Goal: Task Accomplishment & Management: Complete application form

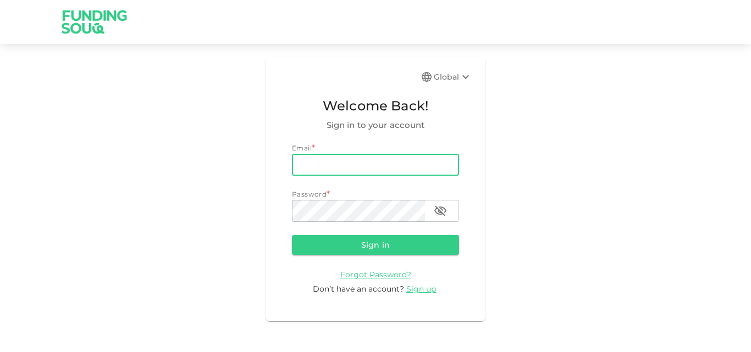
click at [420, 174] on input "email" at bounding box center [375, 165] width 167 height 22
type input "[PERSON_NAME][EMAIL_ADDRESS][DOMAIN_NAME]"
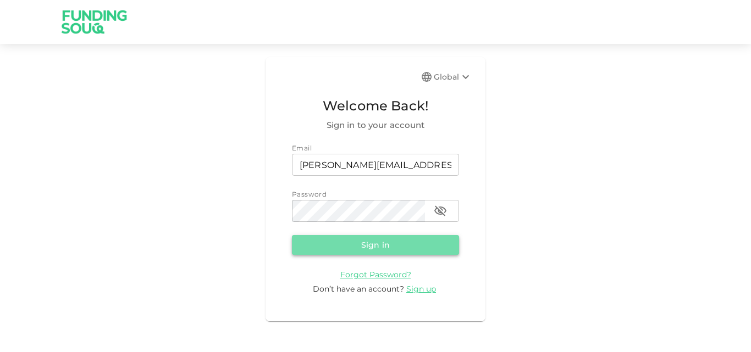
click at [388, 247] on button "Sign in" at bounding box center [375, 245] width 167 height 20
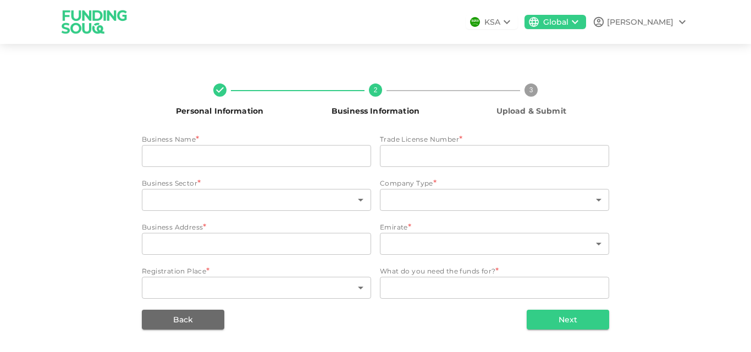
type input "S V Global LLC FZ"
type input "2204668.01"
type input "61"
type input "11"
type input "The [GEOGRAPHIC_DATA]"
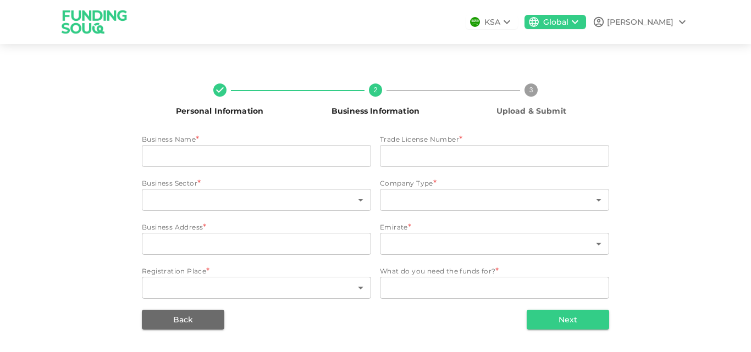
type input "3"
type input "82"
type textarea "We need the funds to scale operations, grow our platform, onboard dealerships &…"
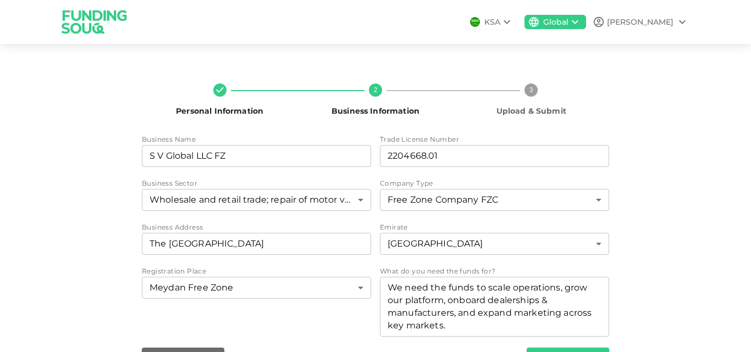
drag, startPoint x: 742, startPoint y: 143, endPoint x: 728, endPoint y: 143, distance: 13.7
click at [742, 143] on div "Personal Information 2 Business Information 3 Upload & Submit Business Name bus…" at bounding box center [375, 221] width 751 height 328
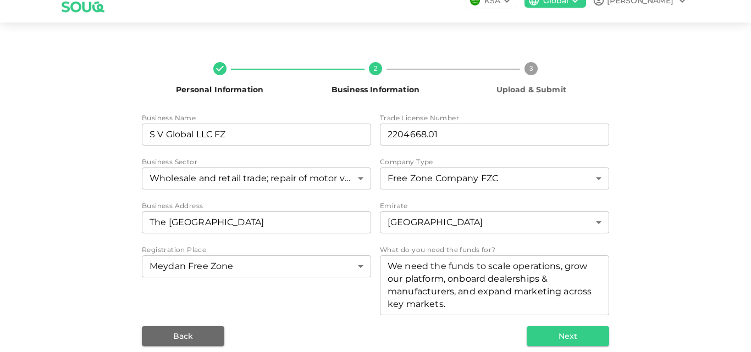
scroll to position [33, 0]
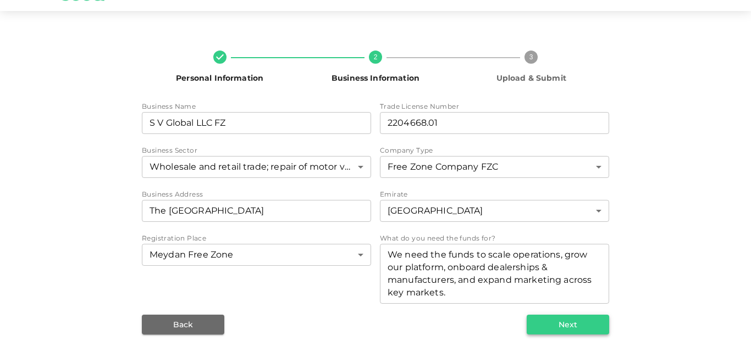
click at [560, 326] on button "Next" at bounding box center [568, 325] width 82 height 20
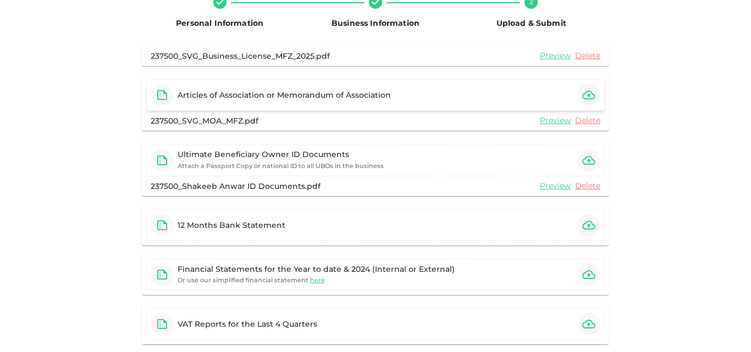
scroll to position [143, 0]
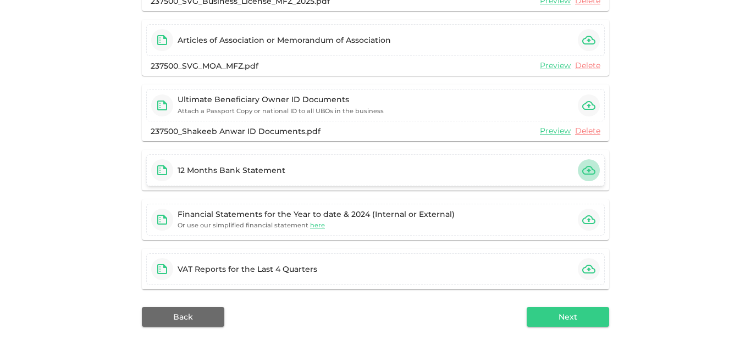
click at [584, 167] on icon "button" at bounding box center [588, 170] width 13 height 9
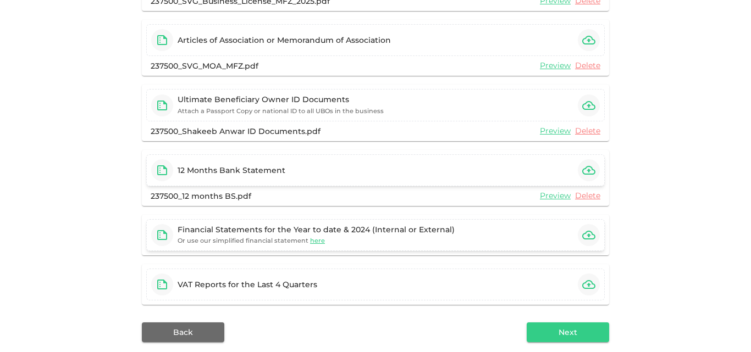
click at [582, 231] on icon "button" at bounding box center [588, 235] width 13 height 13
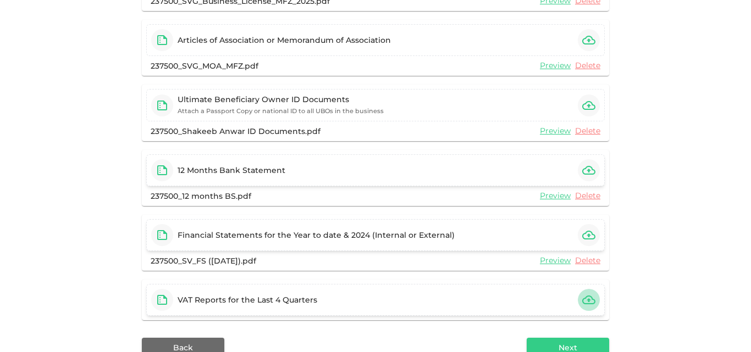
click at [590, 303] on icon "button" at bounding box center [588, 300] width 13 height 9
click at [589, 295] on icon "button" at bounding box center [588, 300] width 13 height 13
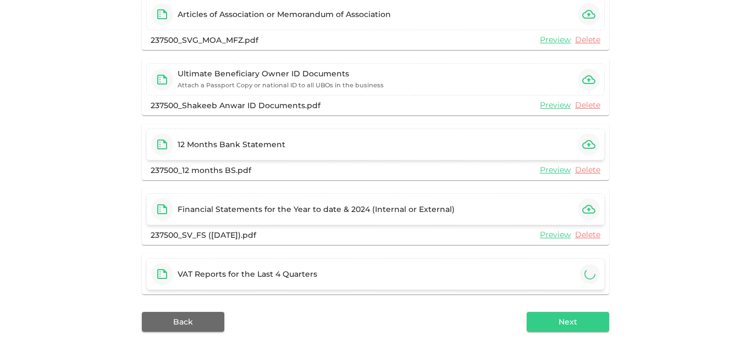
scroll to position [210, 0]
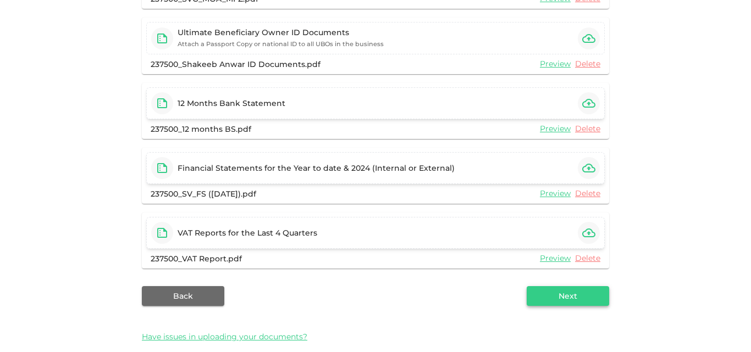
click at [581, 294] on button "Next" at bounding box center [568, 296] width 82 height 20
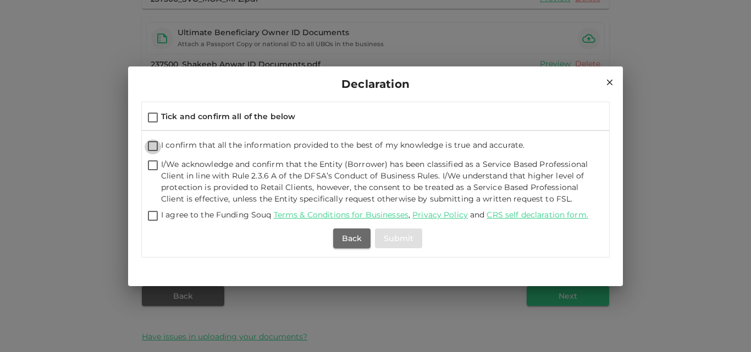
click at [155, 148] on input "I confirm that all the information provided to the best of my knowledge is true…" at bounding box center [153, 147] width 16 height 15
checkbox input "true"
click at [157, 165] on input "I/We acknowledge and confirm that the Entity (Borrower) has been classified as …" at bounding box center [153, 166] width 16 height 15
checkbox input "true"
click at [156, 212] on input "I agree to the Funding Souq Terms & Conditions for Businesses , Privacy Policy …" at bounding box center [153, 216] width 16 height 15
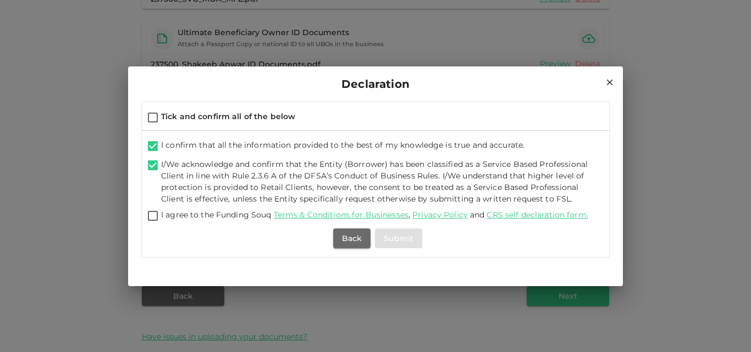
checkbox input "true"
click at [411, 237] on button "Submit" at bounding box center [398, 239] width 47 height 20
